Goal: Information Seeking & Learning: Learn about a topic

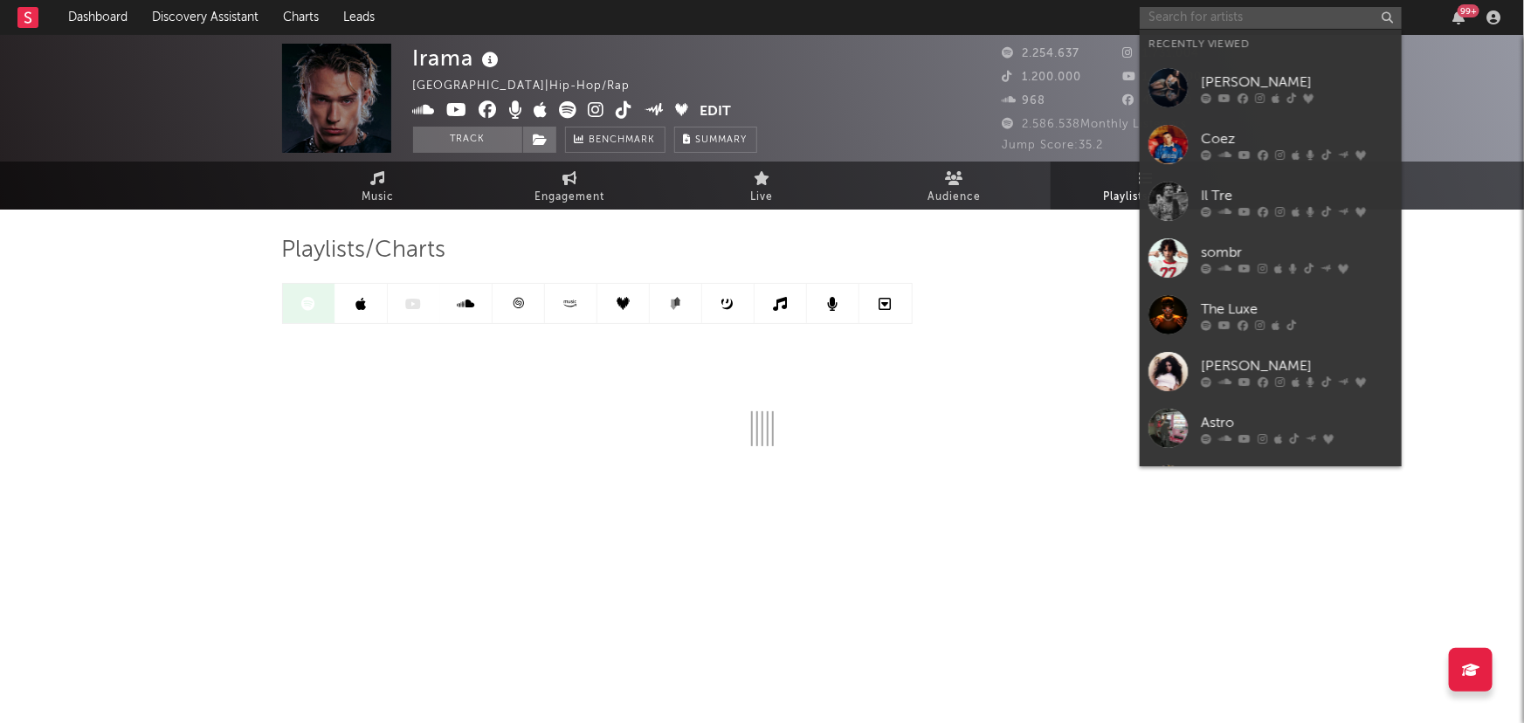
click at [1186, 14] on input "text" at bounding box center [1271, 18] width 262 height 22
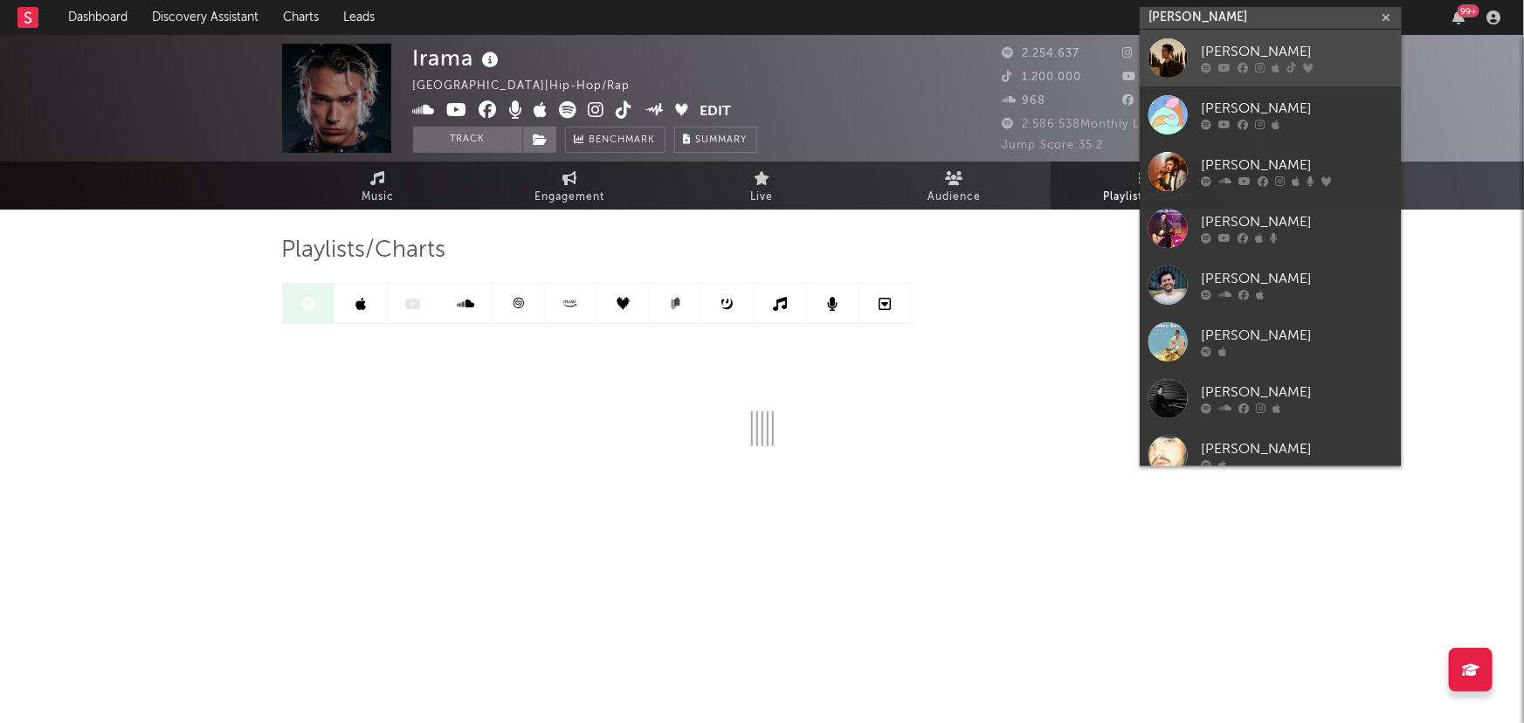
type input "matteo bocelli"
click at [1249, 58] on div "[PERSON_NAME]" at bounding box center [1297, 52] width 192 height 21
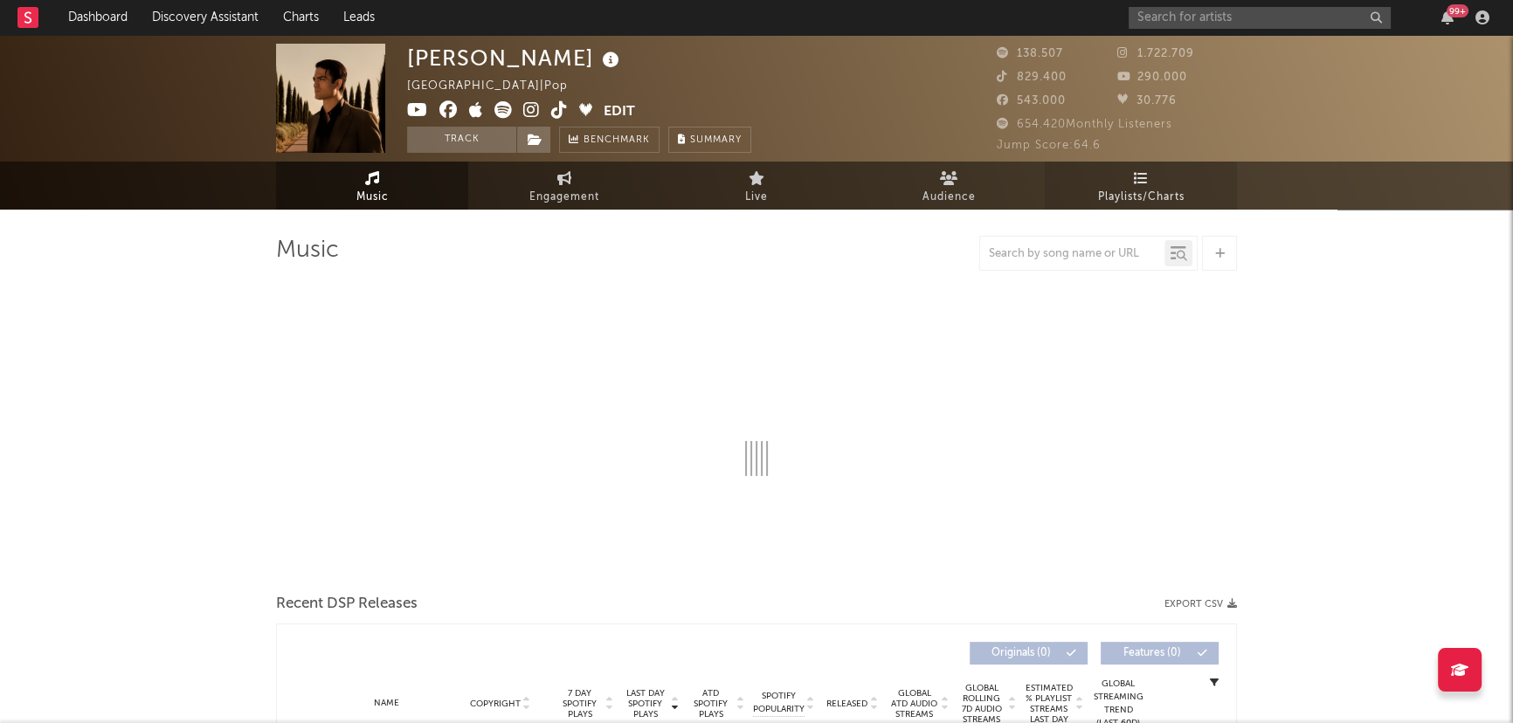
select select "6m"
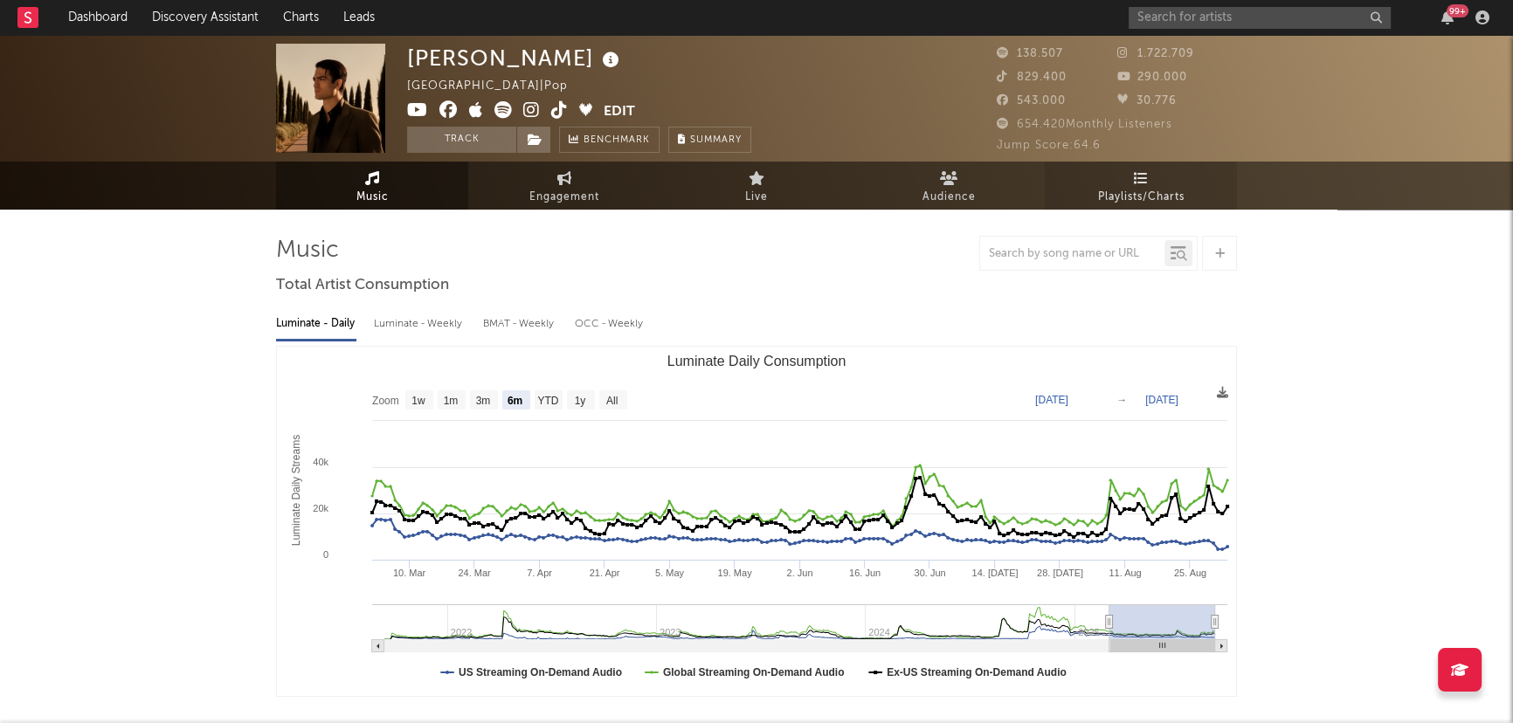
click at [1148, 175] on link "Playlists/Charts" at bounding box center [1140, 186] width 192 height 48
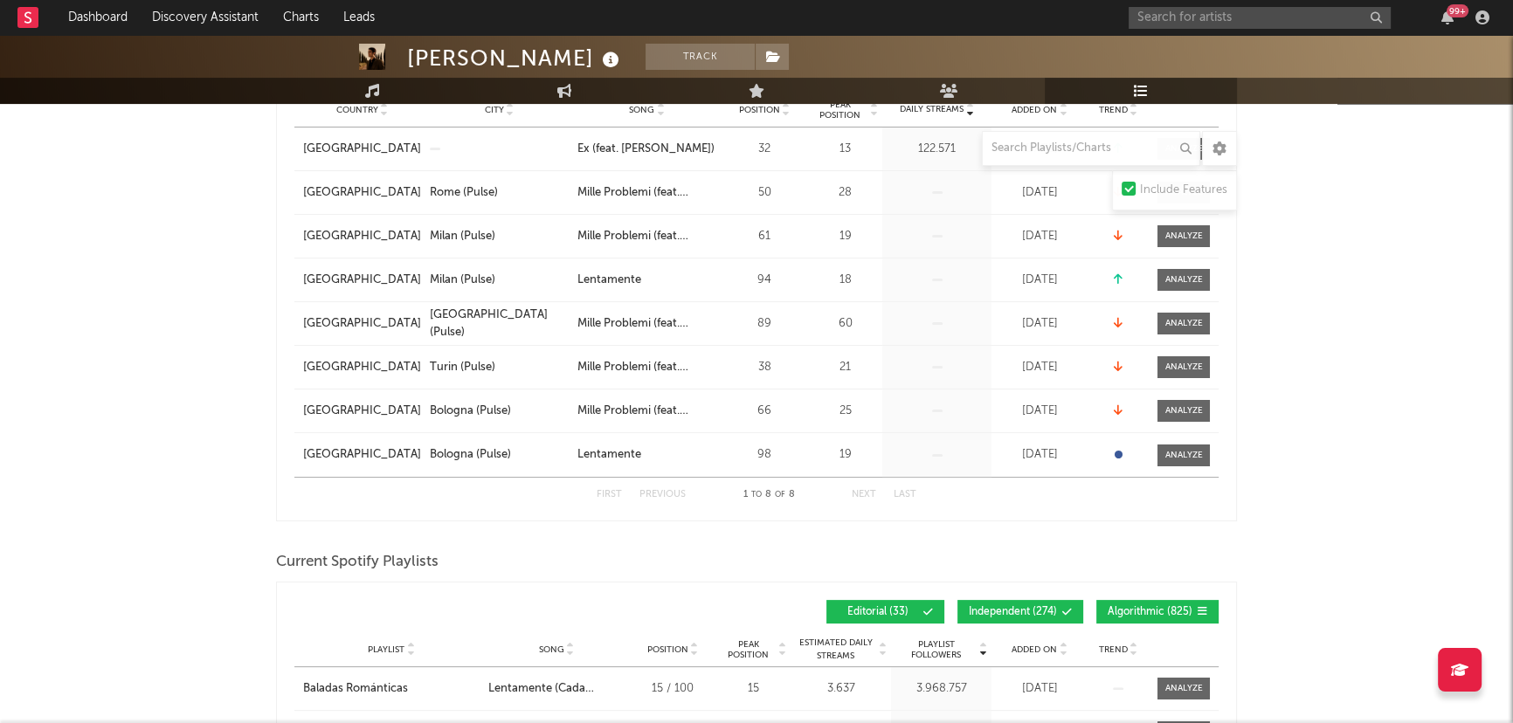
scroll to position [476, 0]
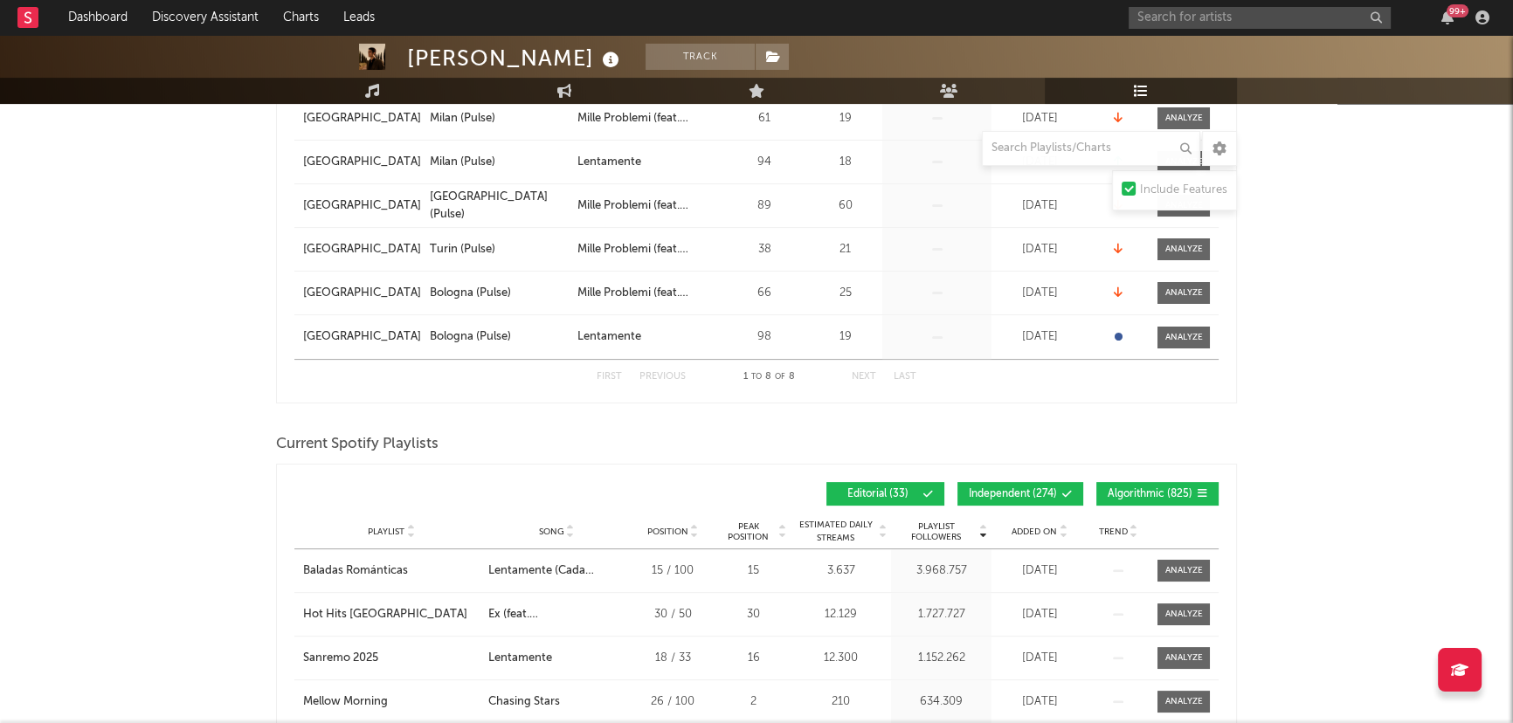
click at [1023, 489] on span "Independent ( 274 )" at bounding box center [1013, 494] width 88 height 10
click at [1157, 489] on span "Algorithmic ( 825 )" at bounding box center [1149, 494] width 85 height 10
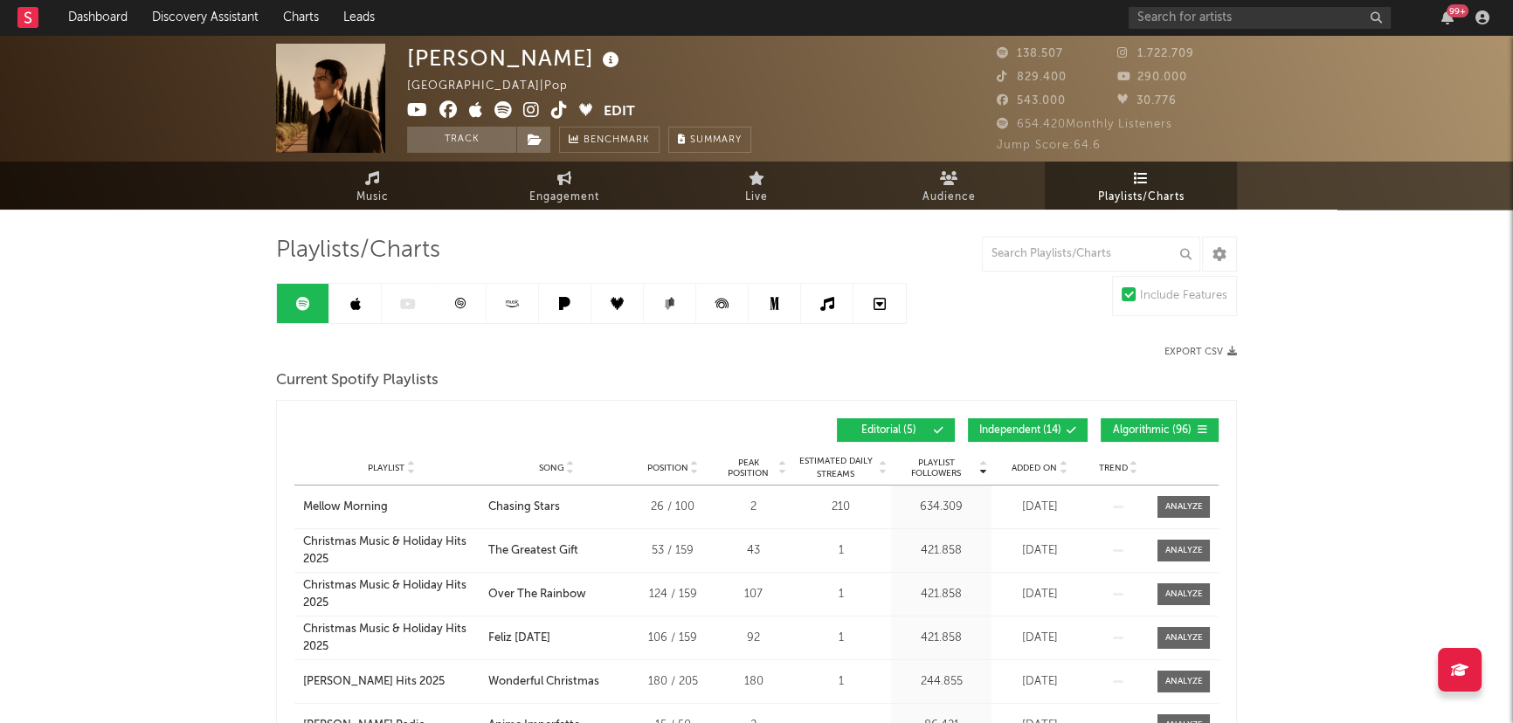
click at [1006, 425] on span "Independent ( 14 )" at bounding box center [1020, 430] width 82 height 10
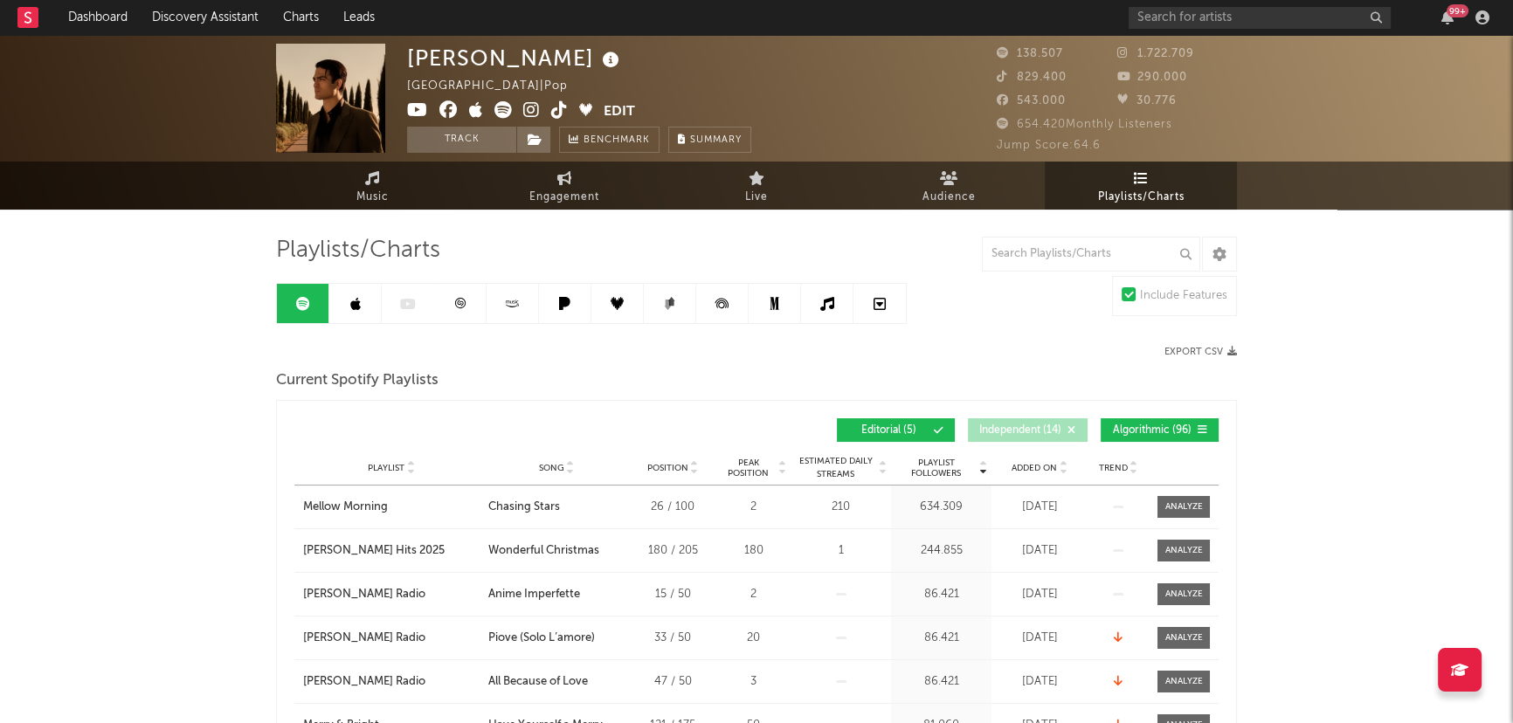
click at [1135, 419] on button "Algorithmic ( 96 )" at bounding box center [1159, 430] width 118 height 24
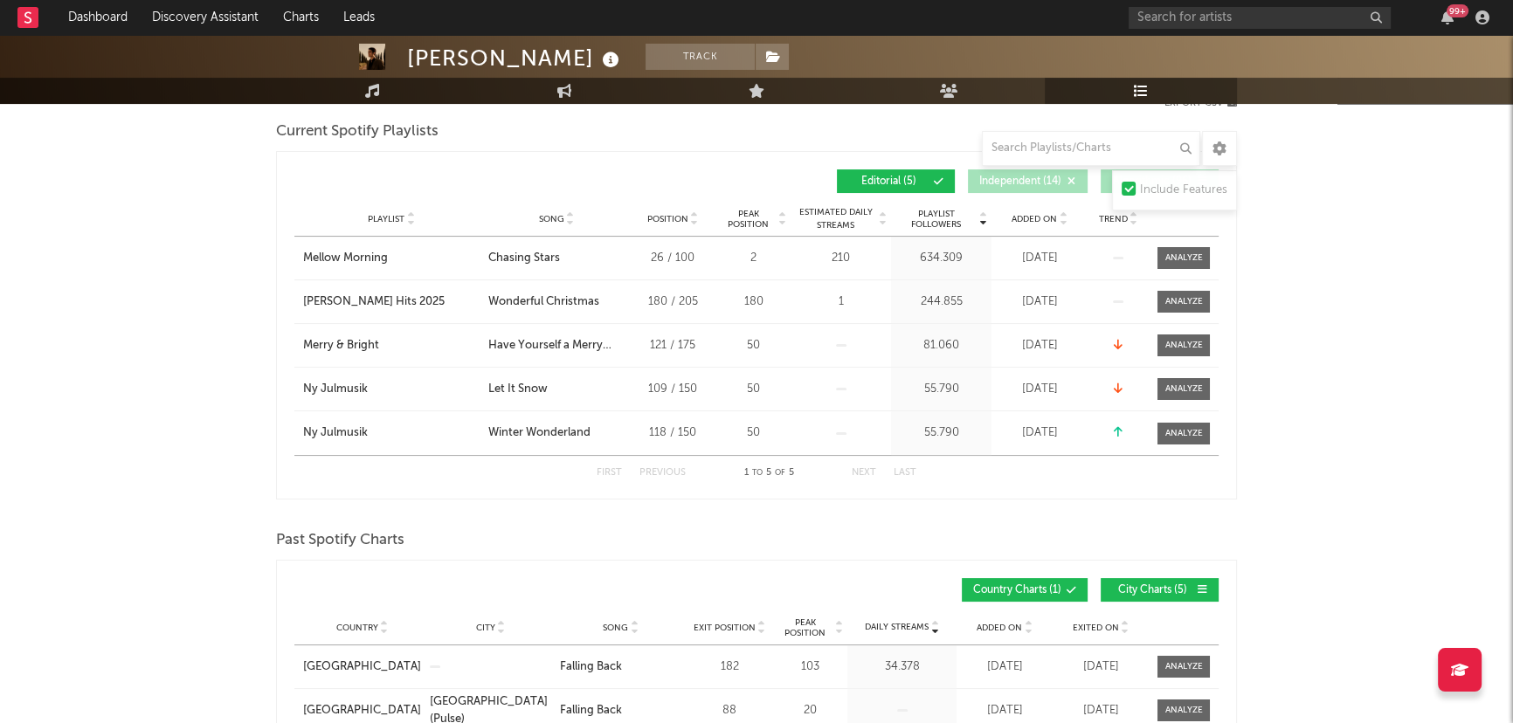
scroll to position [238, 0]
